Goal: Task Accomplishment & Management: Manage account settings

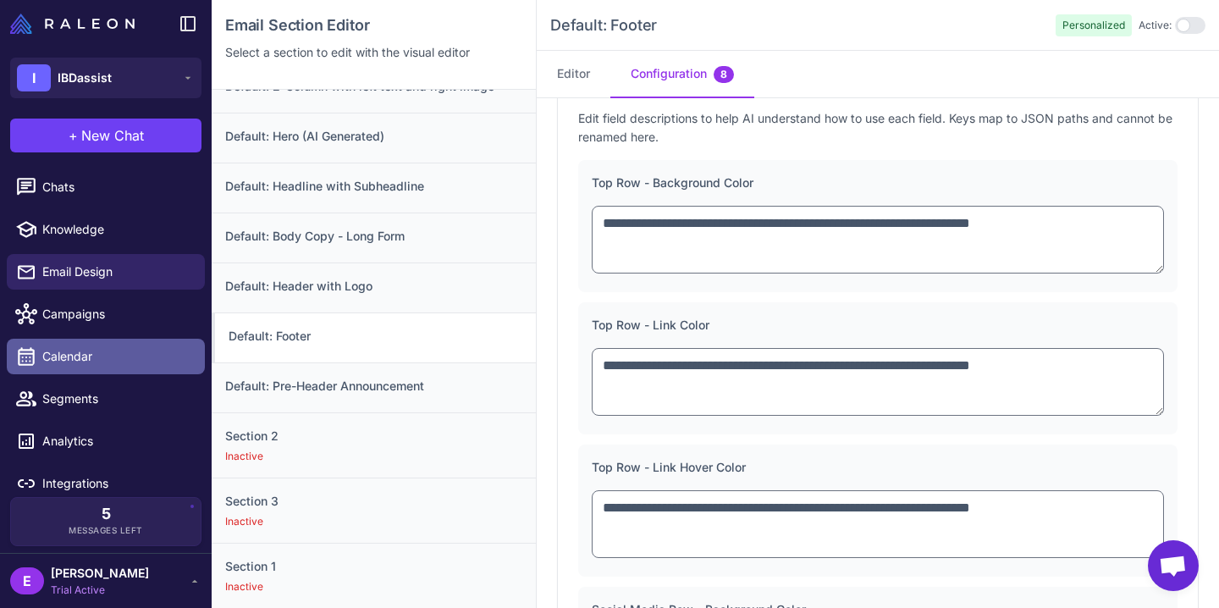
scroll to position [11, 0]
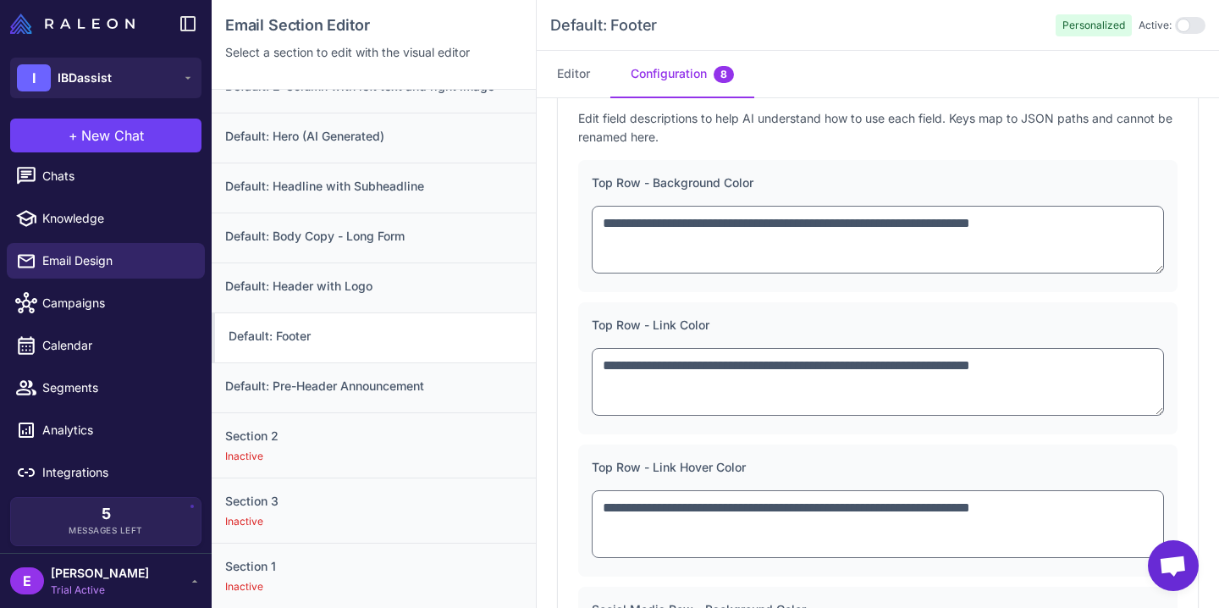
click at [100, 590] on span "Trial Active" at bounding box center [100, 589] width 98 height 15
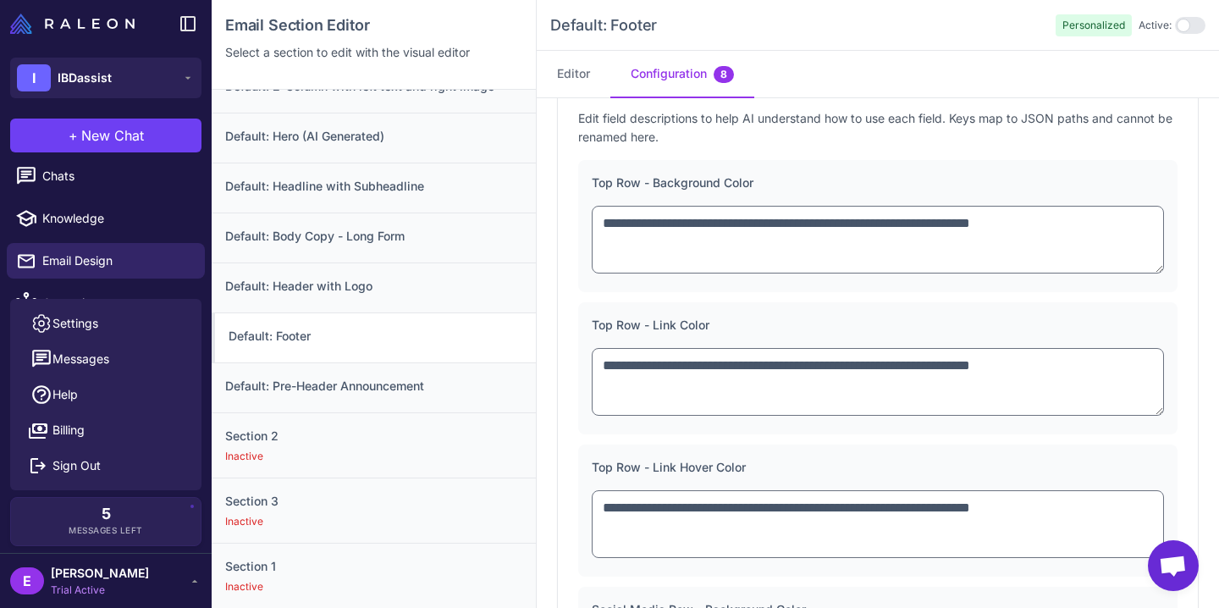
click at [198, 581] on icon at bounding box center [195, 581] width 14 height 14
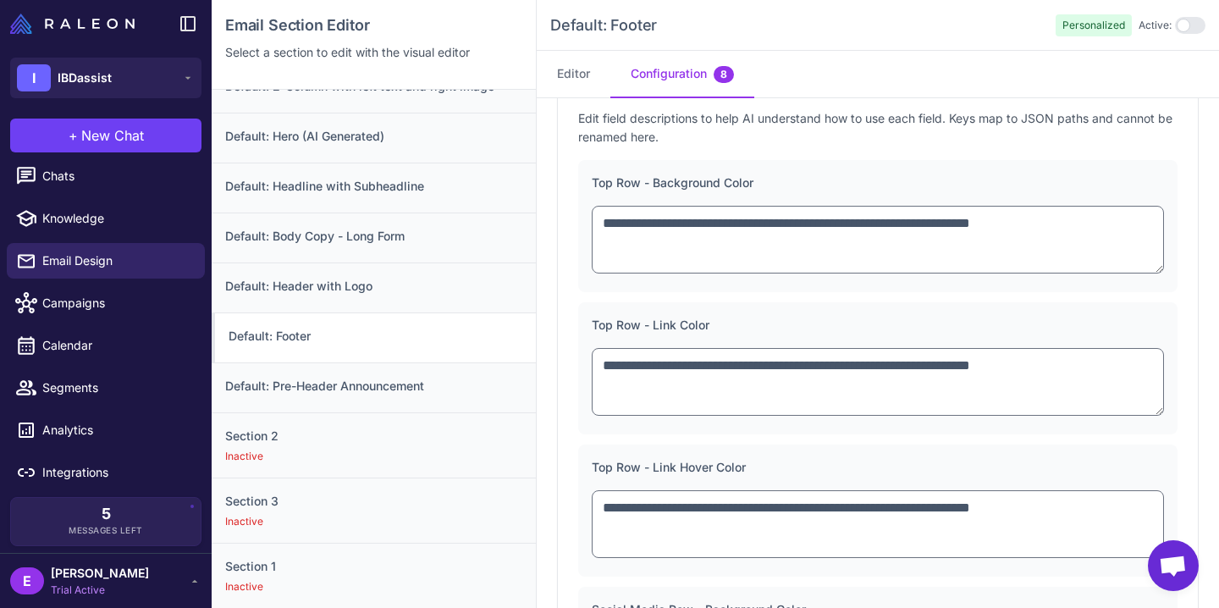
click at [194, 580] on icon at bounding box center [195, 581] width 6 height 3
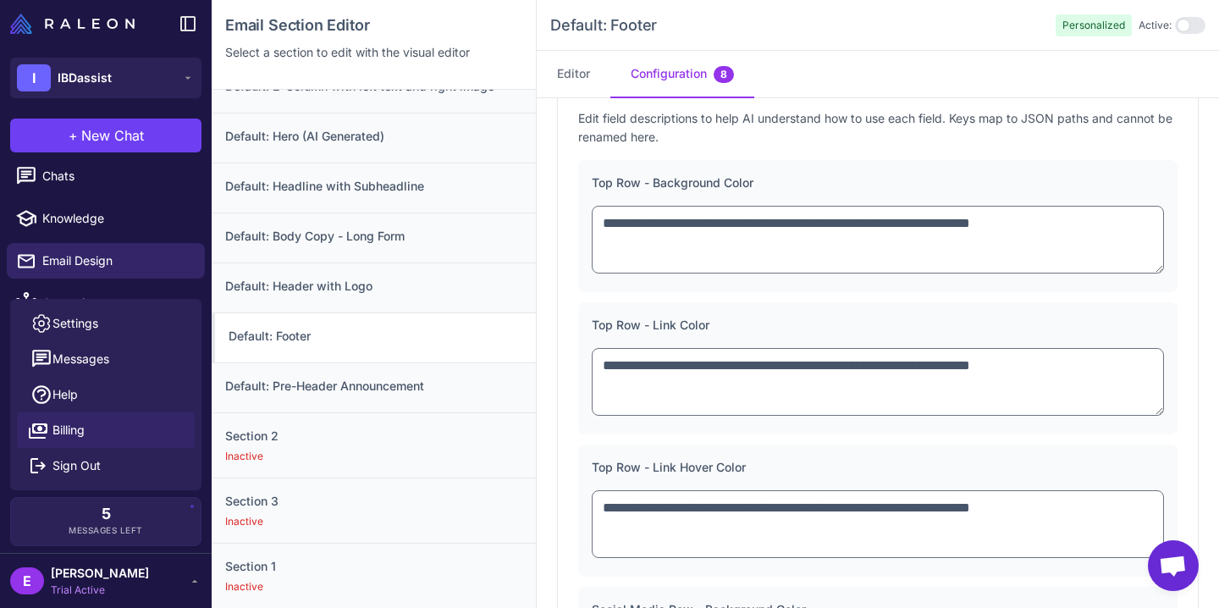
click at [91, 435] on link "Billing" at bounding box center [106, 430] width 178 height 36
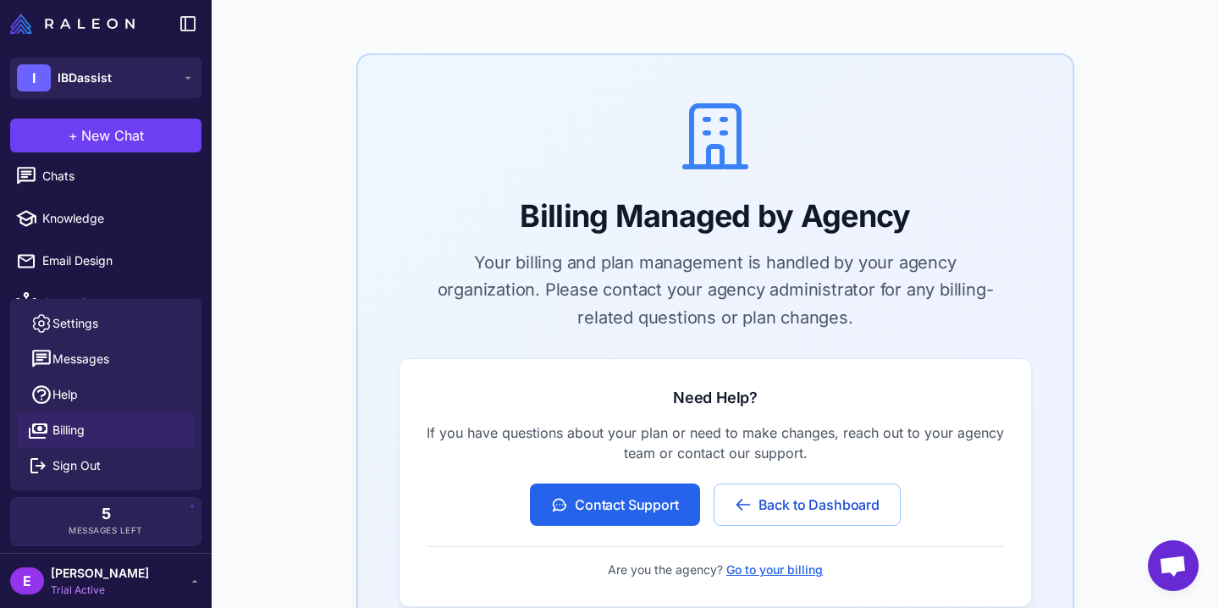
scroll to position [355, 0]
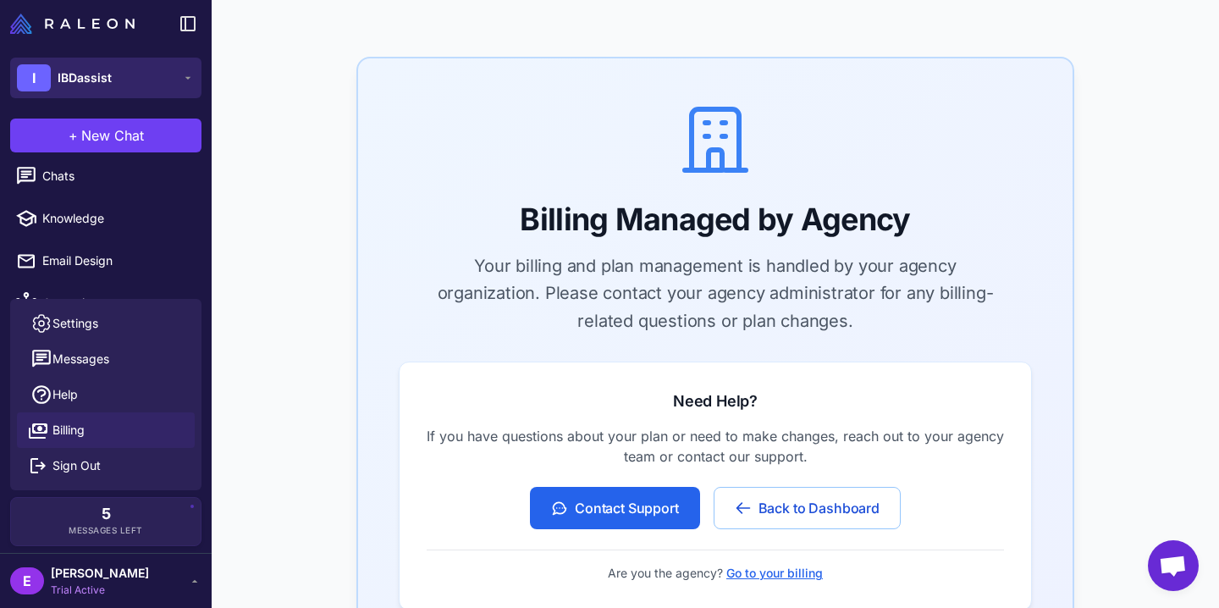
click at [143, 82] on button "I IBDassist" at bounding box center [105, 78] width 191 height 41
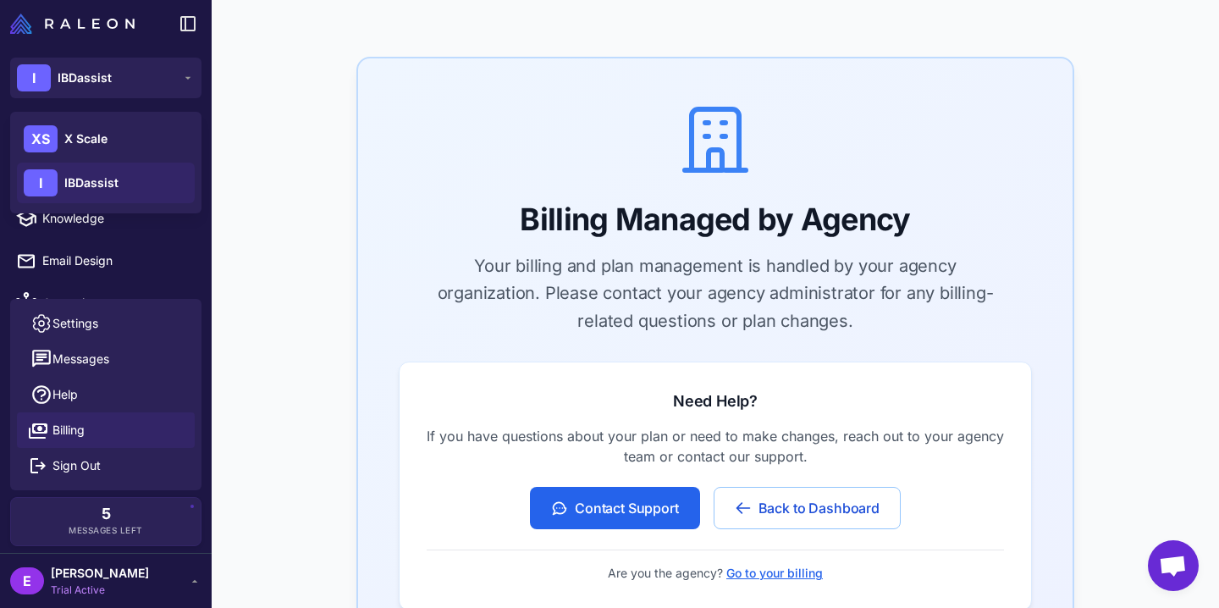
click at [115, 183] on span "IBDassist" at bounding box center [91, 182] width 54 height 19
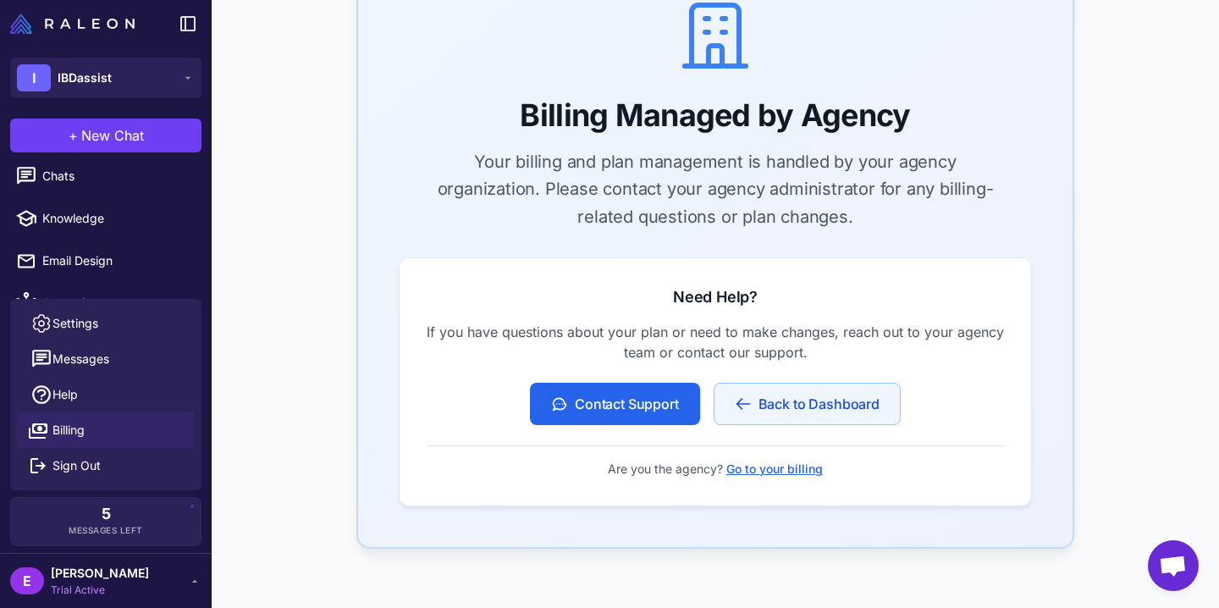
click at [759, 400] on button "Back to Dashboard" at bounding box center [806, 403] width 187 height 42
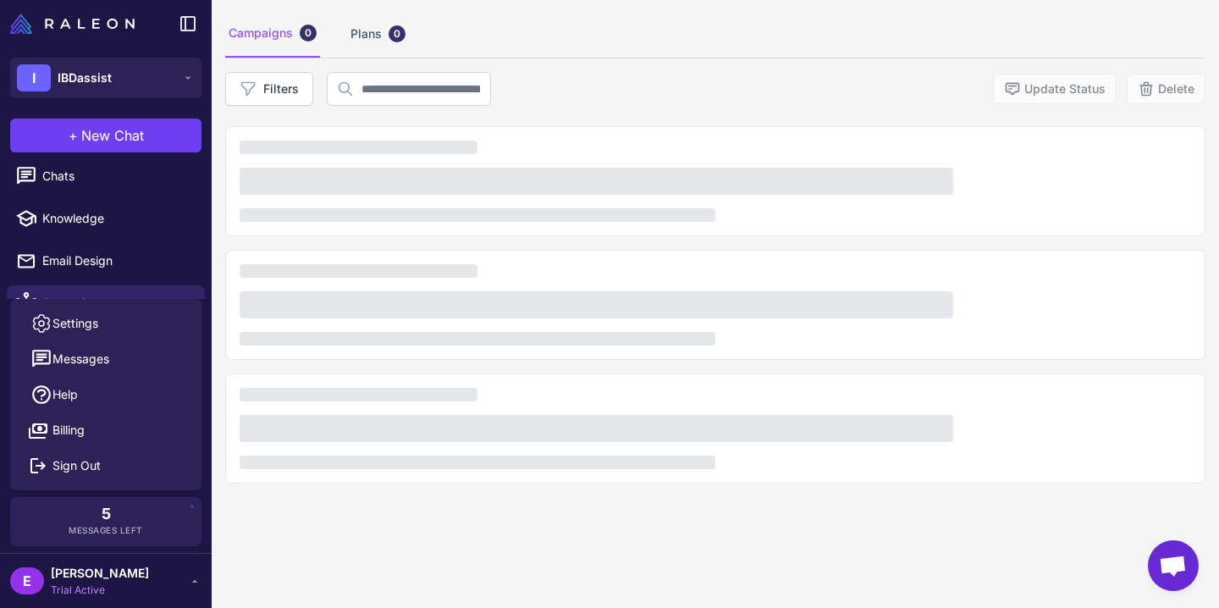
scroll to position [98, 0]
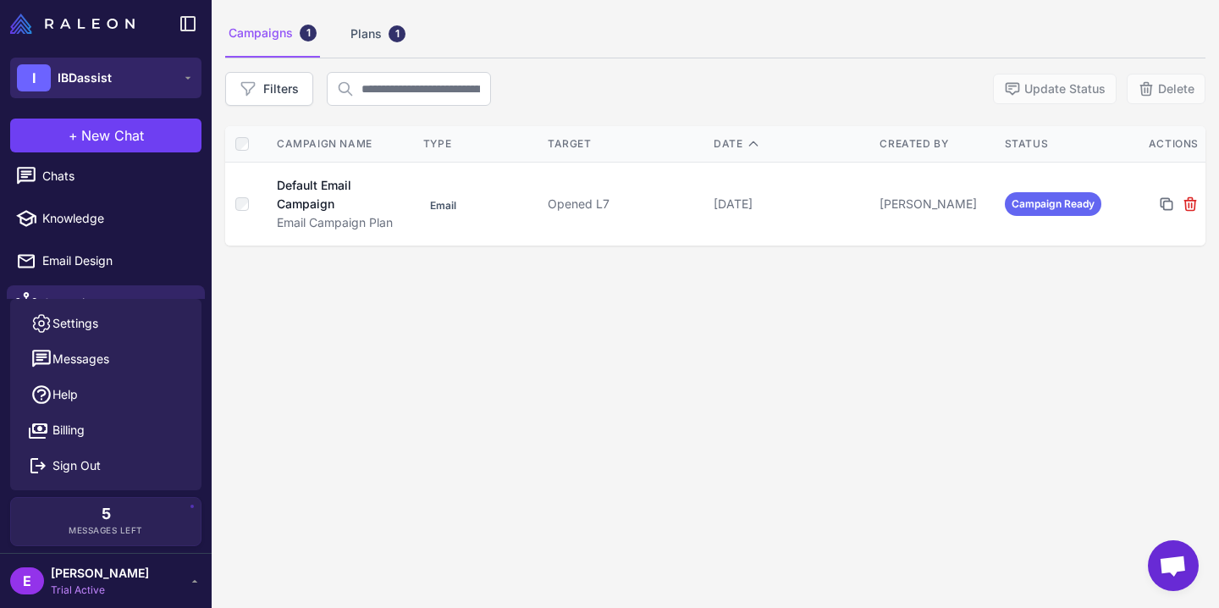
click at [111, 79] on button "I IBDassist" at bounding box center [105, 78] width 191 height 41
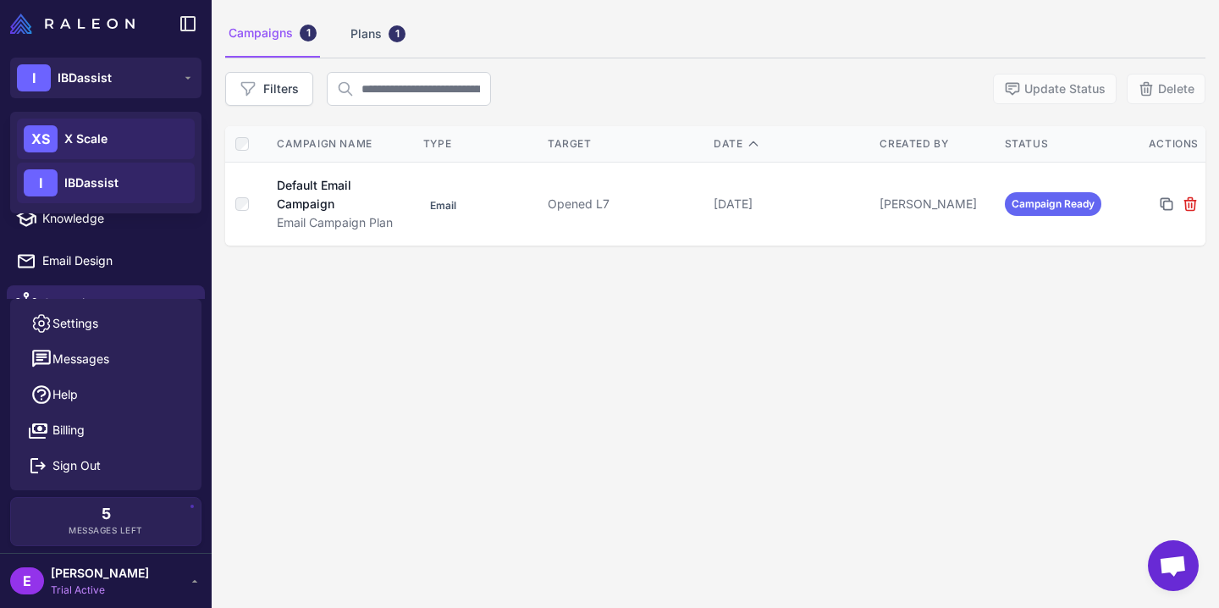
click at [93, 139] on span "X Scale" at bounding box center [85, 138] width 43 height 19
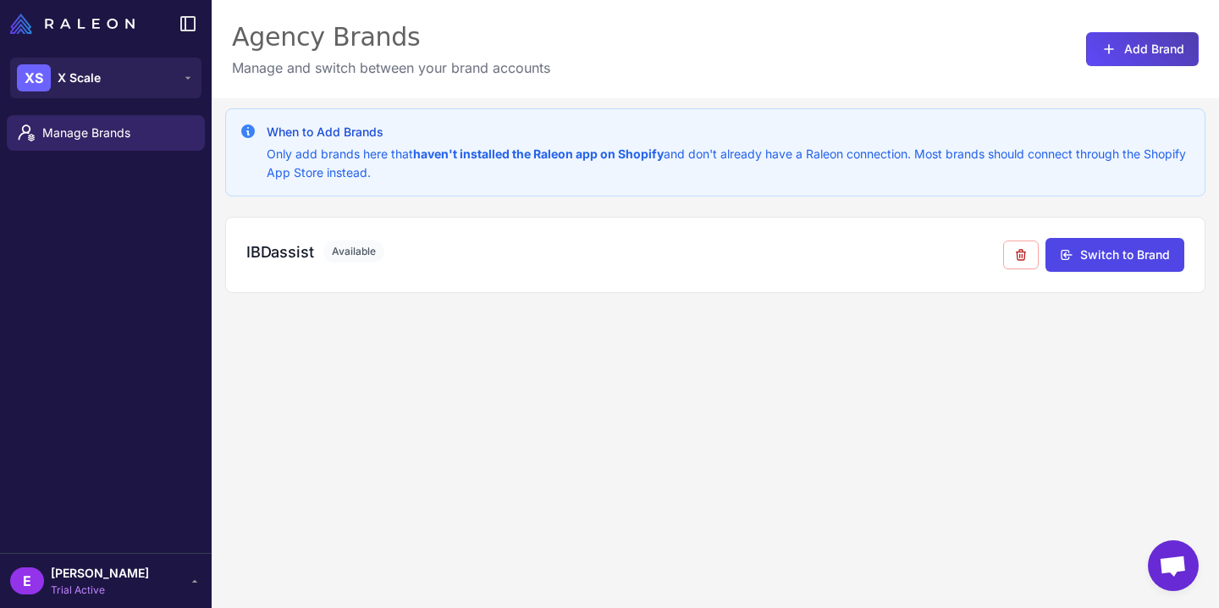
click at [98, 590] on span "Trial Active" at bounding box center [100, 589] width 98 height 15
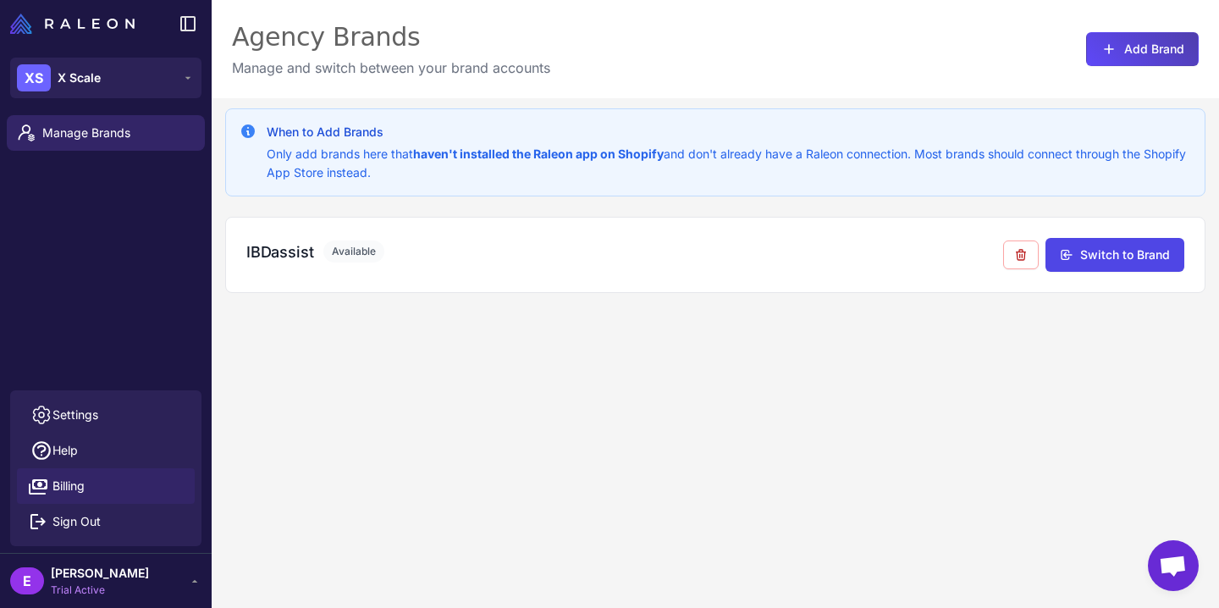
click at [127, 482] on link "Billing" at bounding box center [106, 486] width 178 height 36
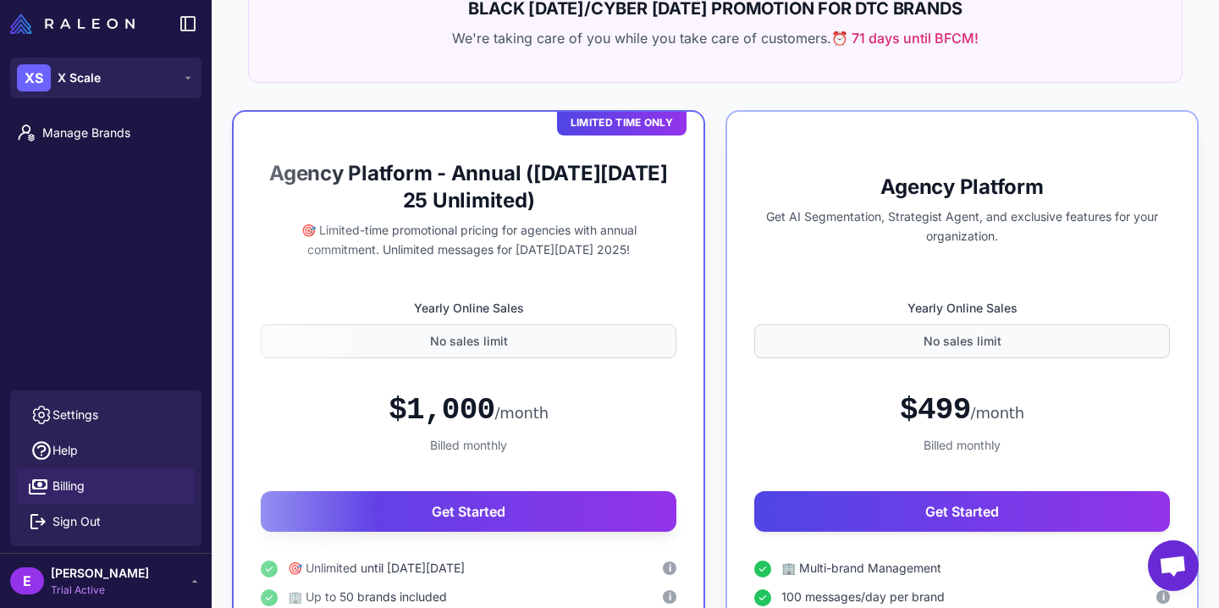
scroll to position [222, 0]
